Goal: Obtain resource: Download file/media

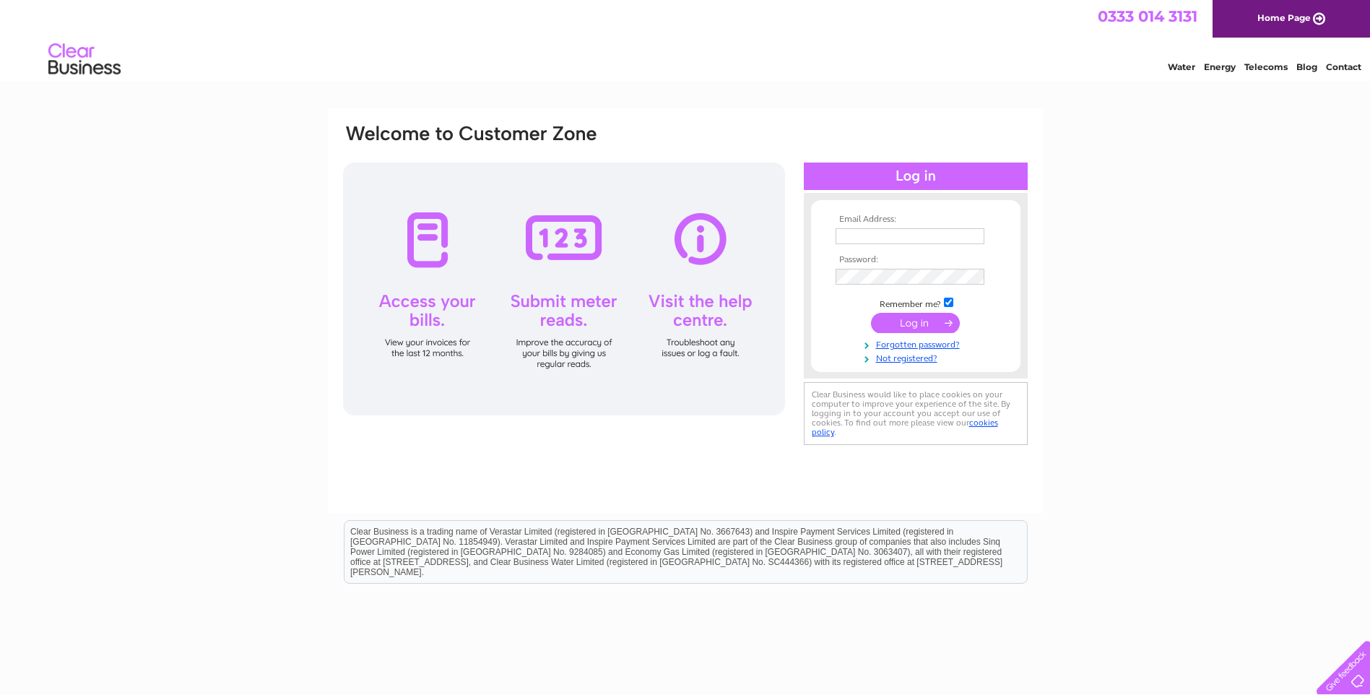
type input "[PERSON_NAME][EMAIL_ADDRESS][DOMAIN_NAME]"
click at [938, 328] on input "submit" at bounding box center [915, 324] width 89 height 20
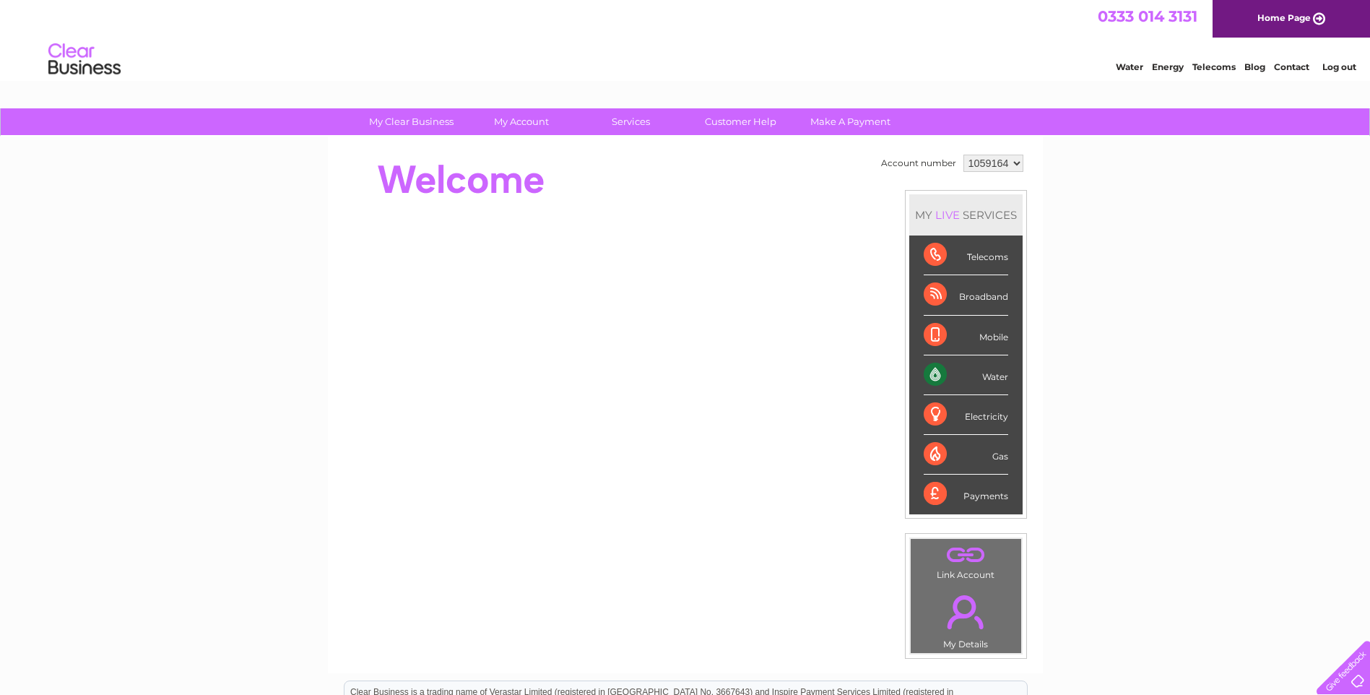
click at [1126, 314] on div "My Clear Business Login Details My Details My Preferences Link Account My Accou…" at bounding box center [685, 514] width 1370 height 812
click at [1014, 162] on select "1059164 1071224" at bounding box center [993, 163] width 60 height 17
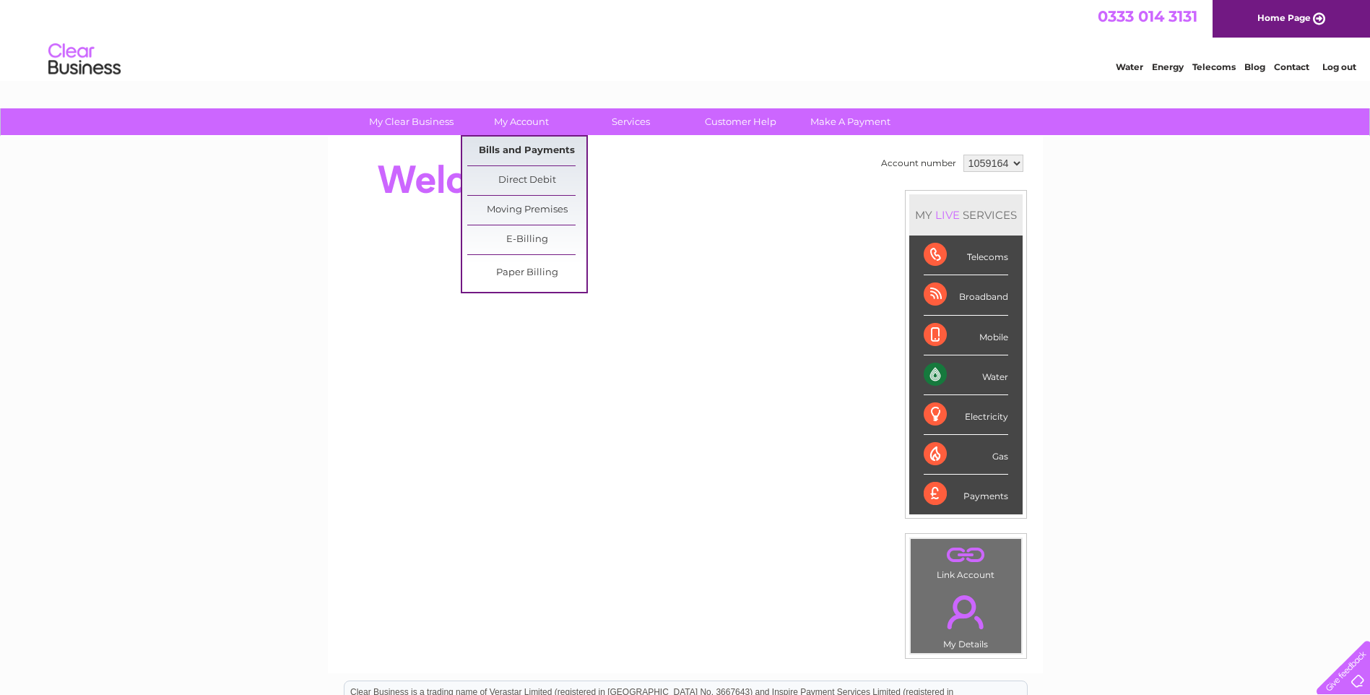
click at [542, 141] on link "Bills and Payments" at bounding box center [526, 150] width 119 height 29
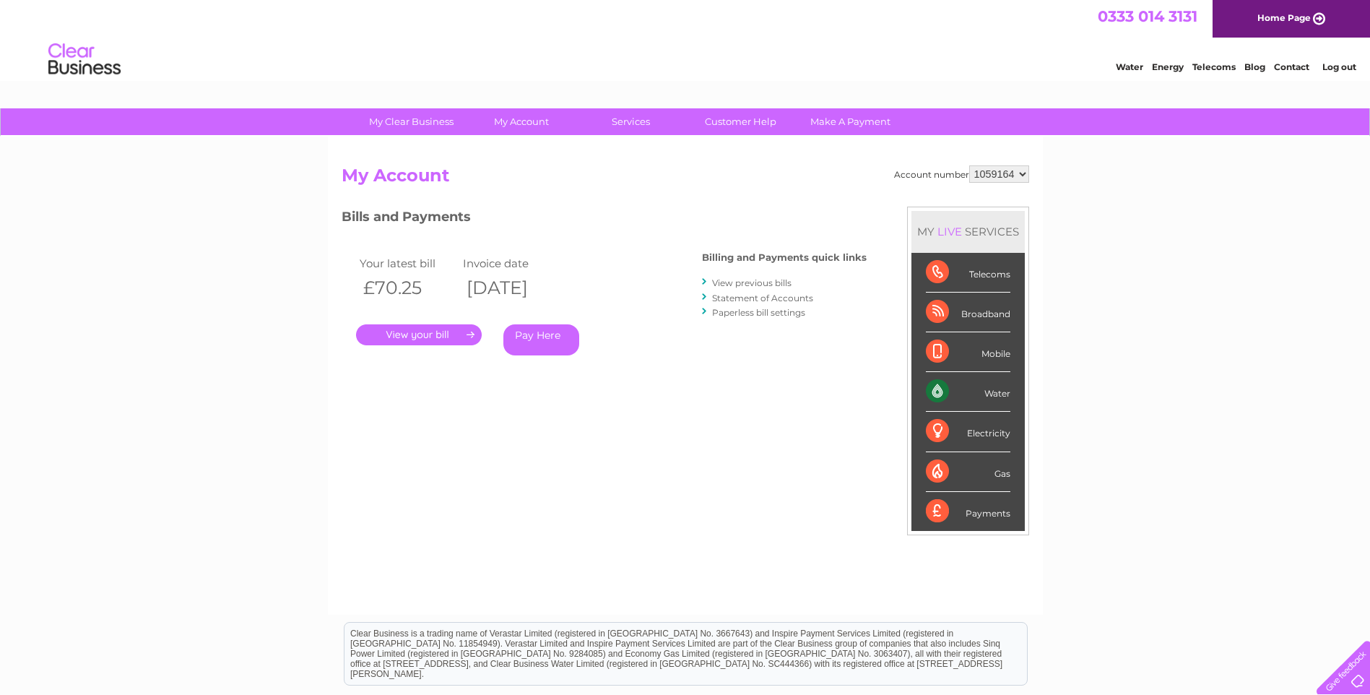
click at [745, 282] on link "View previous bills" at bounding box center [751, 282] width 79 height 11
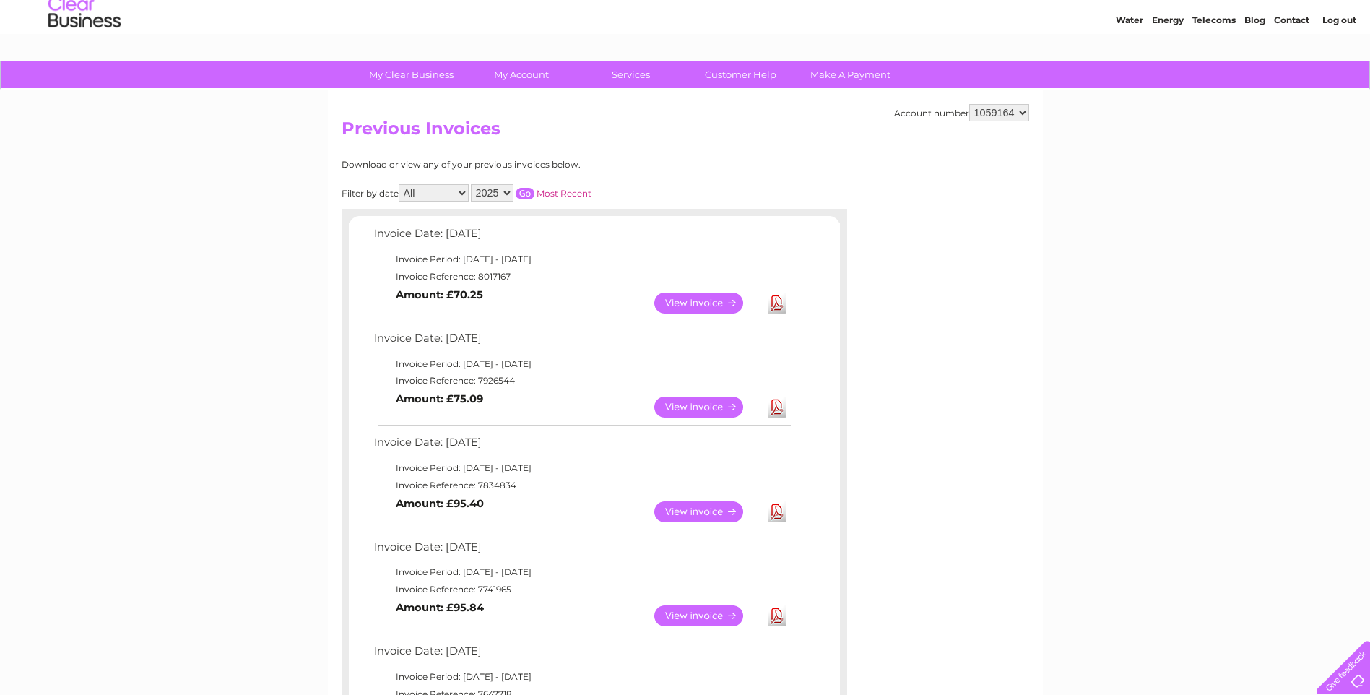
scroll to position [72, 0]
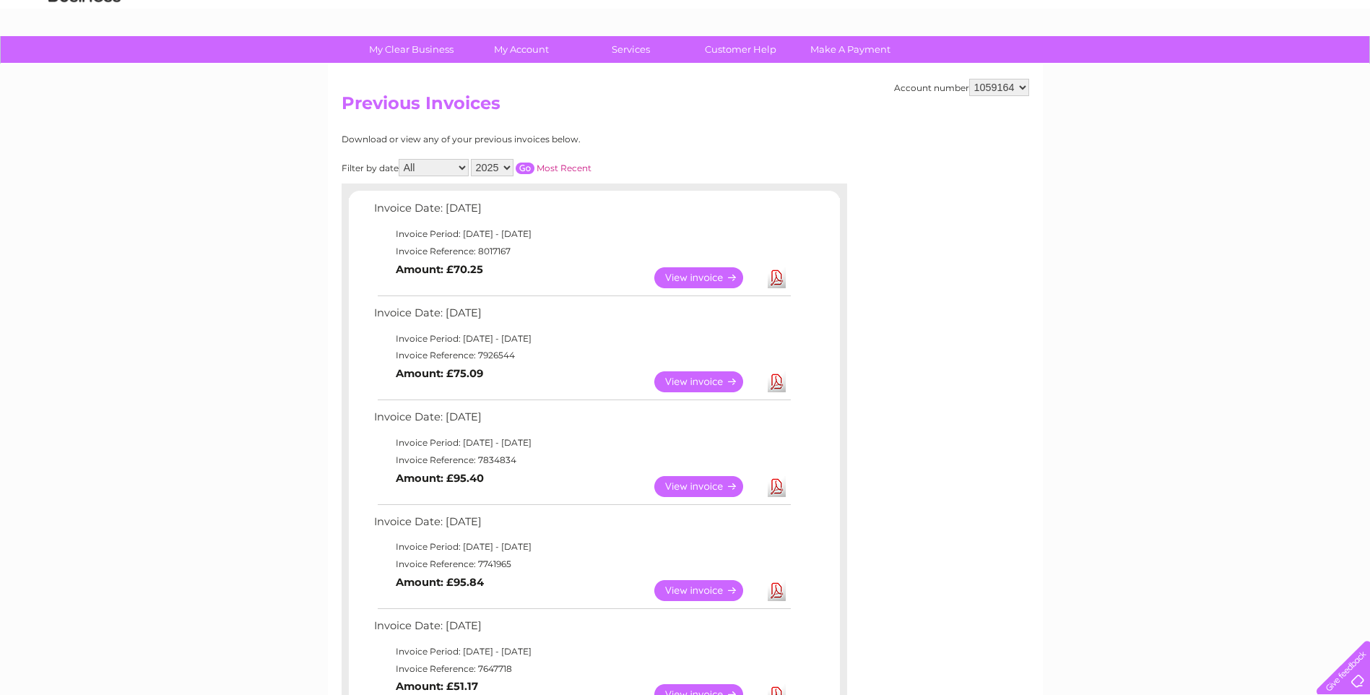
click at [724, 486] on link "View" at bounding box center [707, 486] width 106 height 21
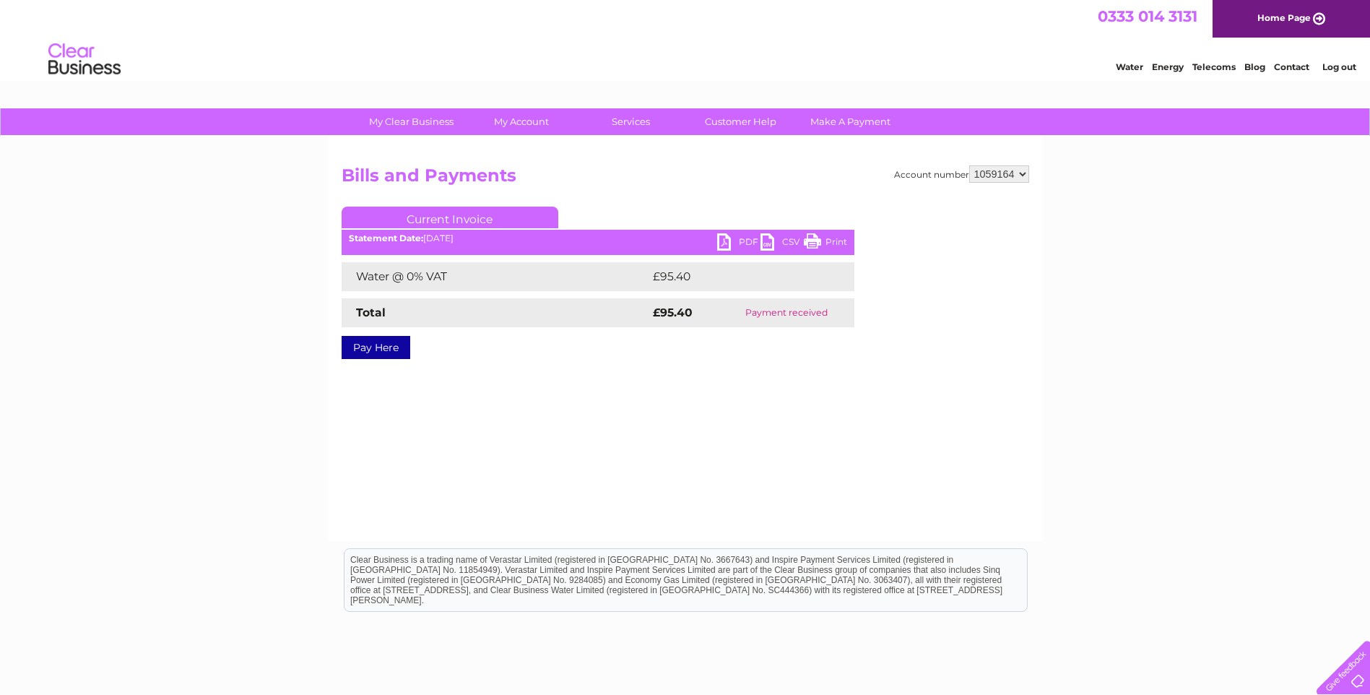
click at [731, 240] on link "PDF" at bounding box center [738, 243] width 43 height 21
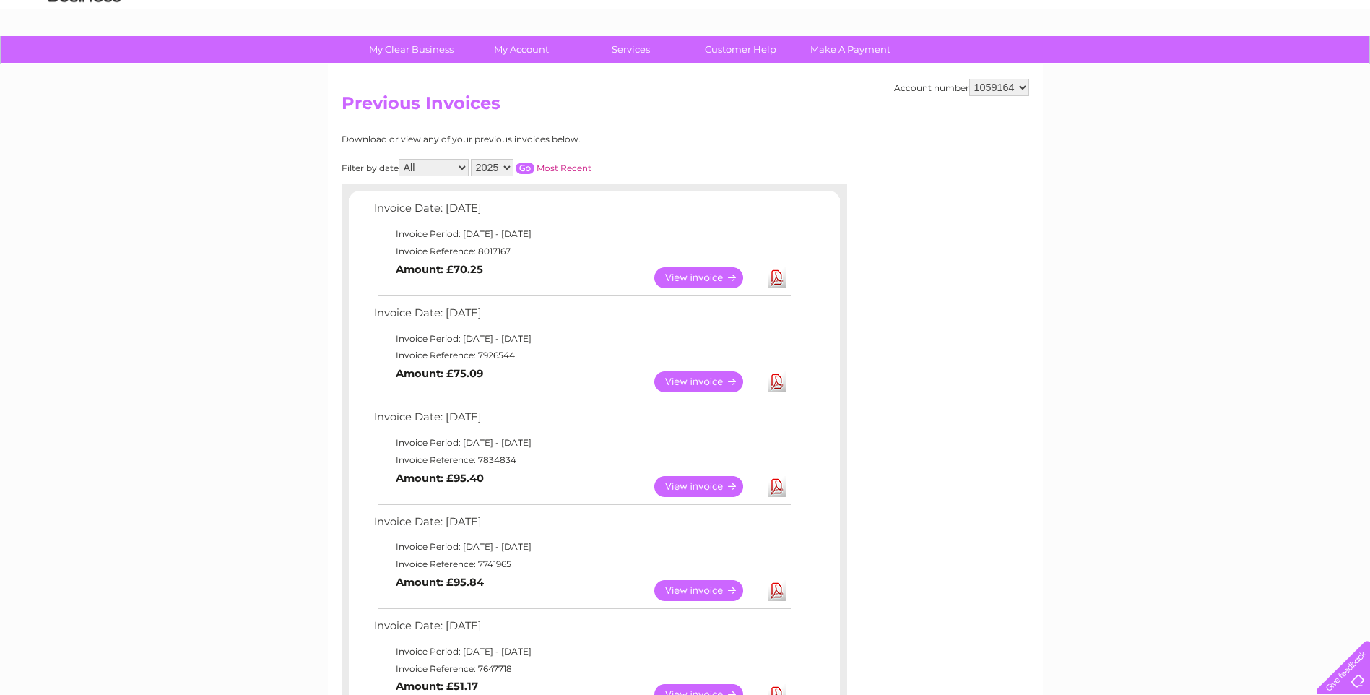
click at [713, 590] on link "View" at bounding box center [707, 590] width 106 height 21
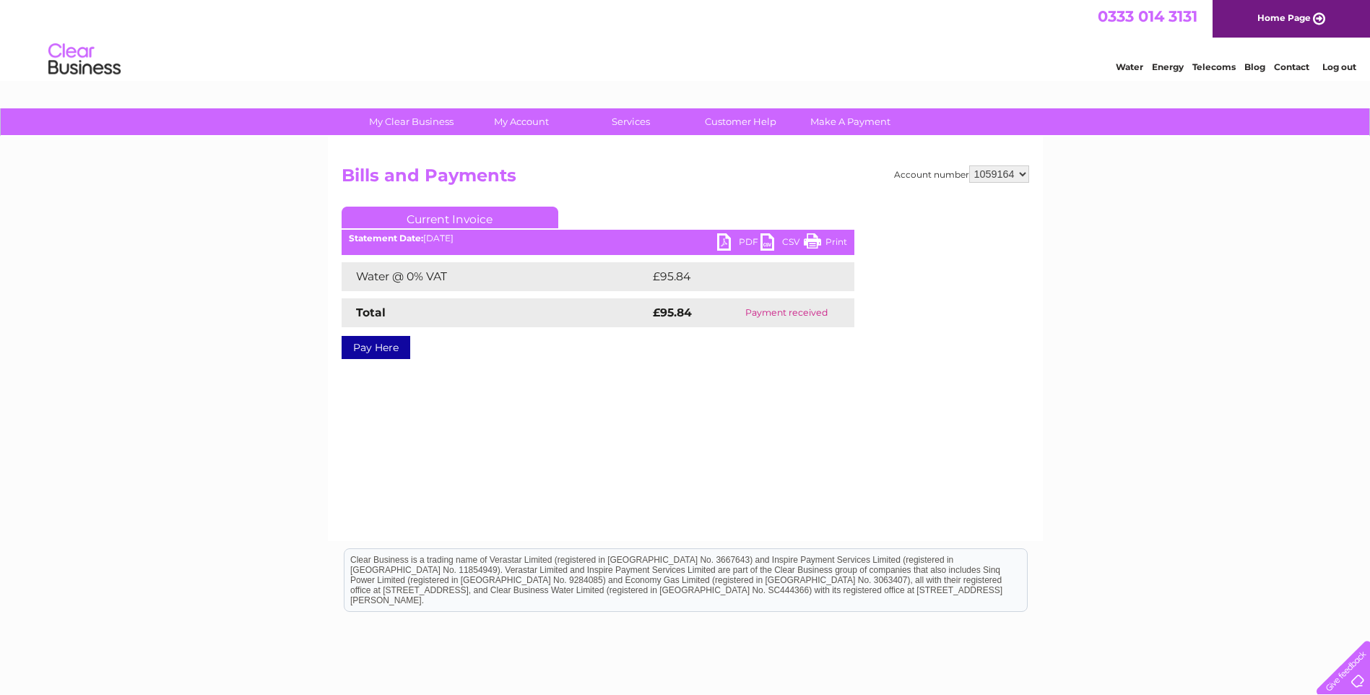
click at [730, 240] on link "PDF" at bounding box center [738, 243] width 43 height 21
